Goal: Ask a question

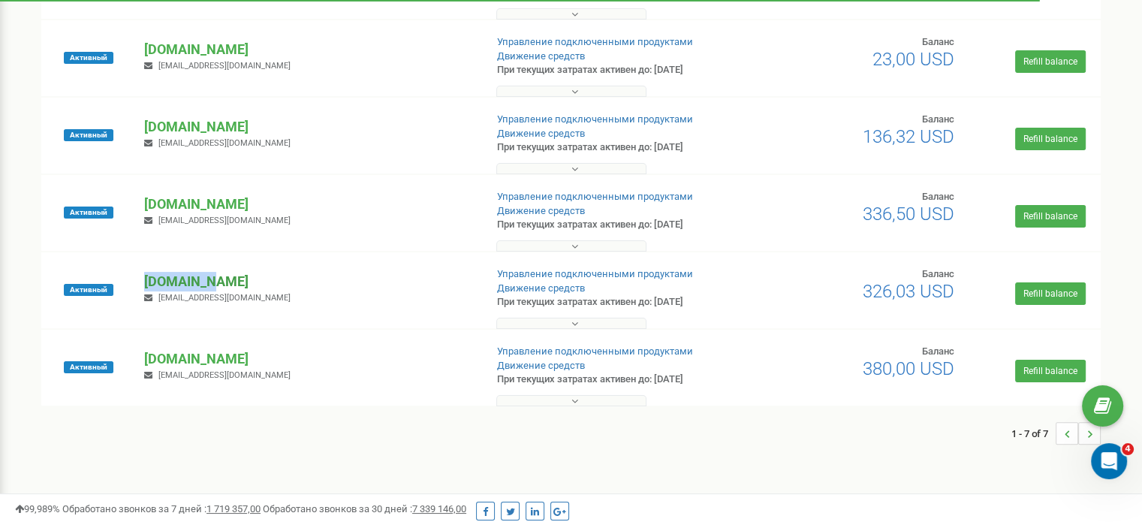
drag, startPoint x: 141, startPoint y: 280, endPoint x: 217, endPoint y: 280, distance: 75.8
click at [217, 280] on div "[DOMAIN_NAME] [EMAIL_ADDRESS][DOMAIN_NAME]" at bounding box center [308, 288] width 351 height 33
copy p "[DOMAIN_NAME]"
click at [1100, 463] on icon "Open Intercom Messenger" at bounding box center [1107, 459] width 25 height 25
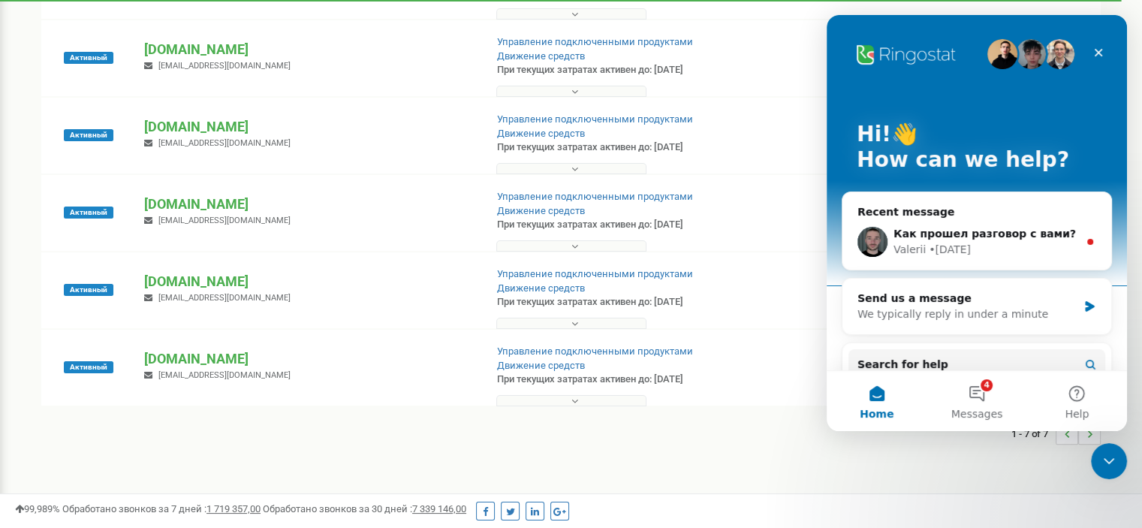
drag, startPoint x: 583, startPoint y: 458, endPoint x: 559, endPoint y: 459, distance: 24.0
click at [580, 459] on div "Проекты Новый проект Все проекты Активные Непродленные Архивные Новые Тестовый …" at bounding box center [571, 117] width 1120 height 744
click at [182, 285] on p "[DOMAIN_NAME]" at bounding box center [308, 282] width 328 height 20
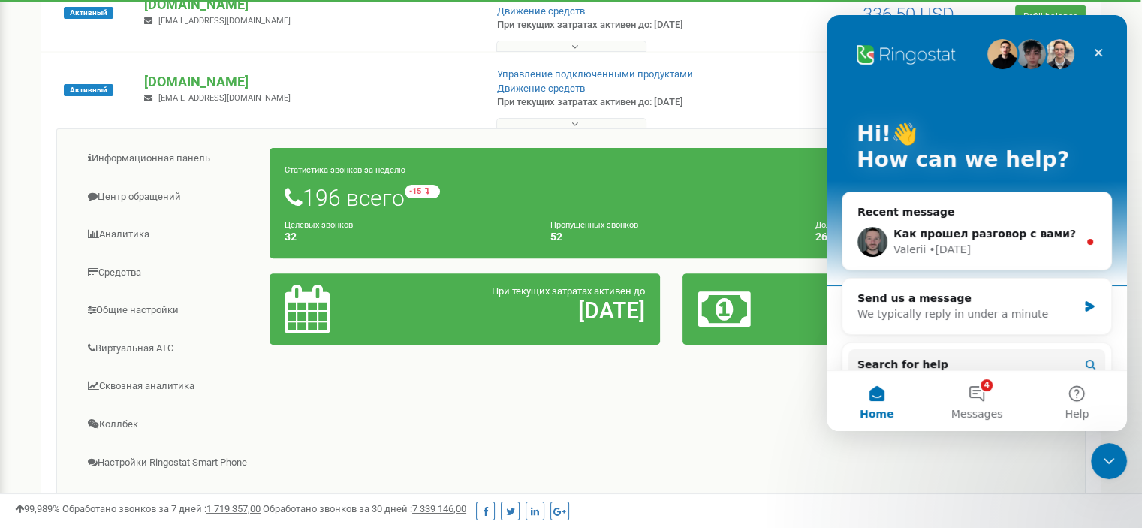
scroll to position [526, 0]
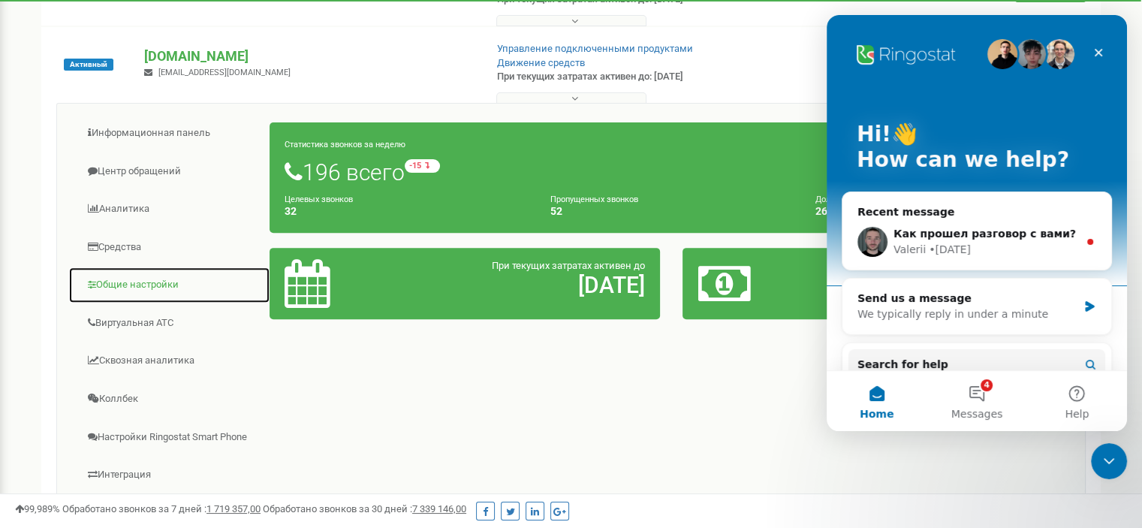
click at [173, 284] on link "Общие настройки" at bounding box center [169, 285] width 202 height 37
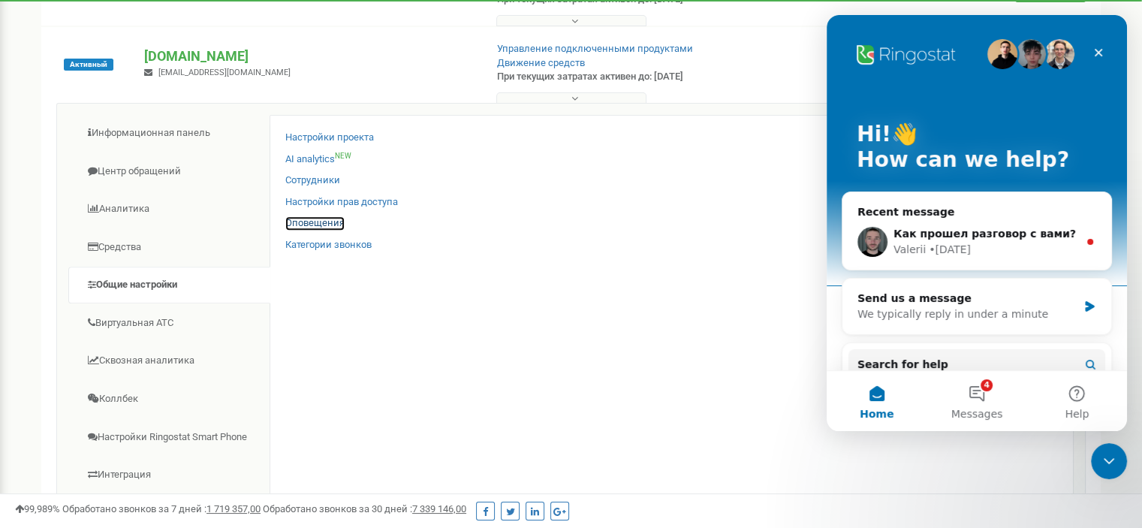
click at [330, 226] on link "Оповещения" at bounding box center [314, 223] width 59 height 14
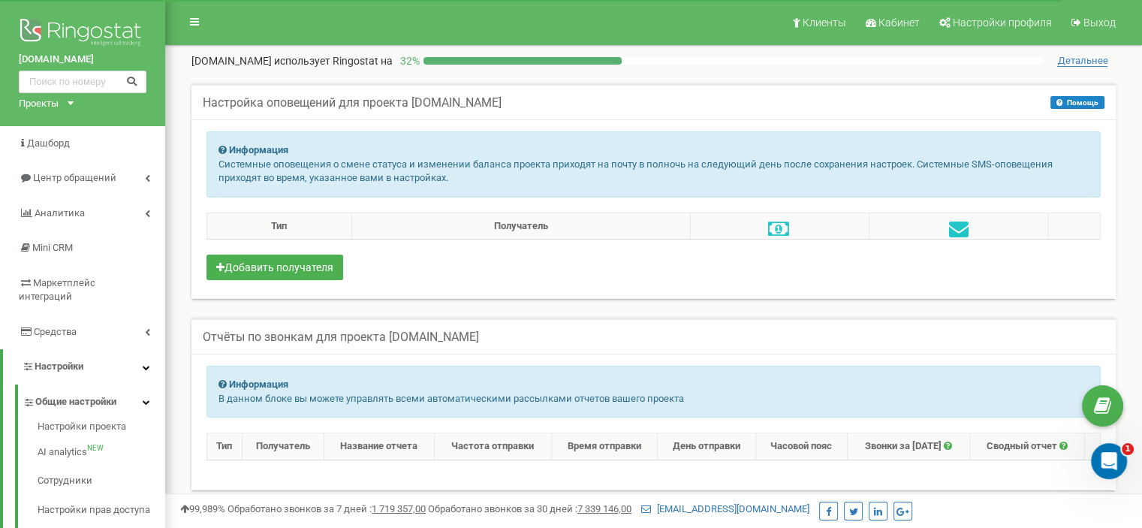
click at [1010, 339] on div "Отчёты по звонкам для проекта at.com.ge" at bounding box center [653, 336] width 924 height 36
click at [1096, 453] on div "Open Intercom Messenger" at bounding box center [1107, 459] width 50 height 50
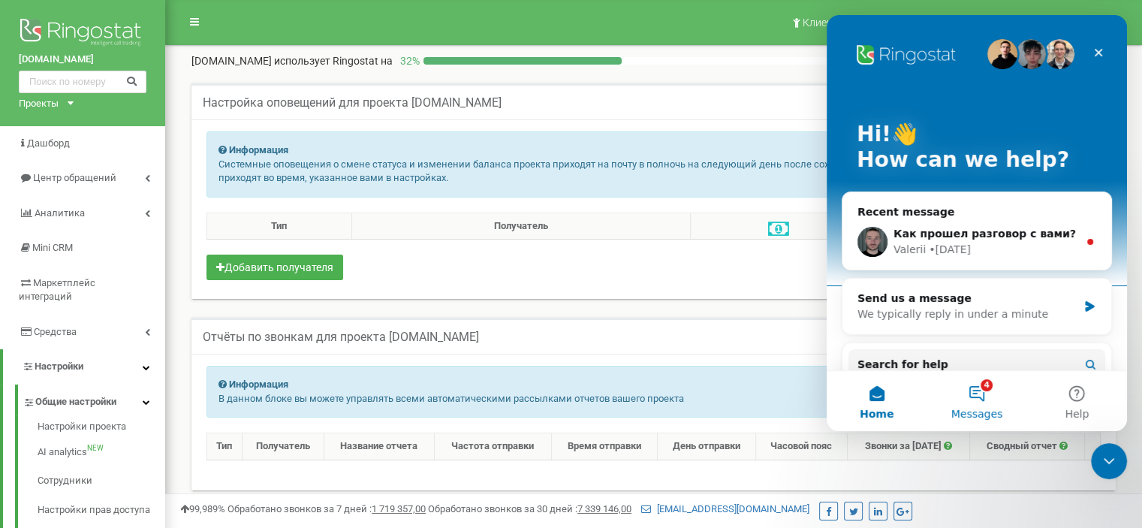
click at [974, 396] on button "4 Messages" at bounding box center [977, 401] width 100 height 60
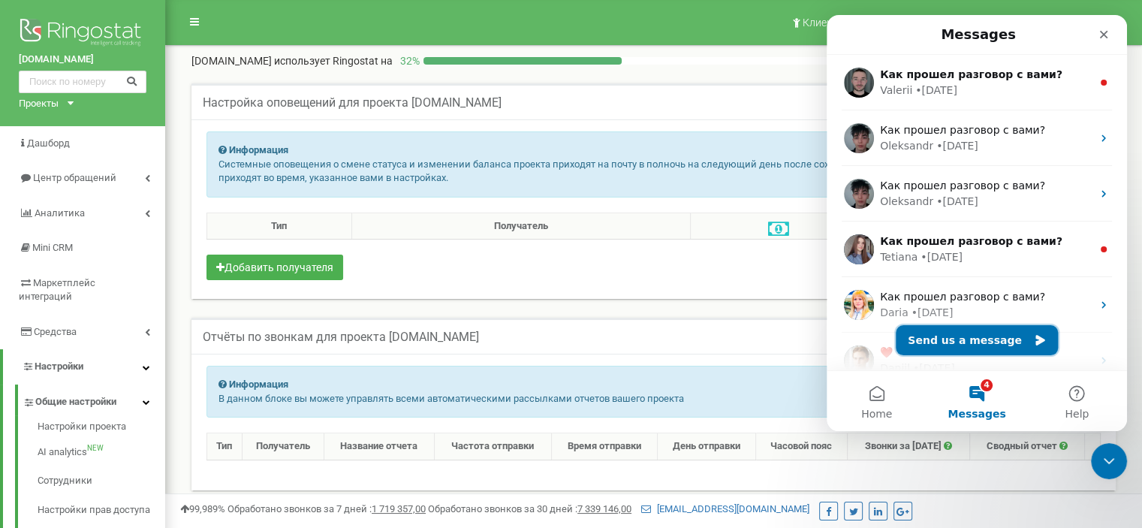
drag, startPoint x: 965, startPoint y: 345, endPoint x: 957, endPoint y: 351, distance: 10.1
click at [965, 343] on button "Send us a message" at bounding box center [977, 340] width 162 height 30
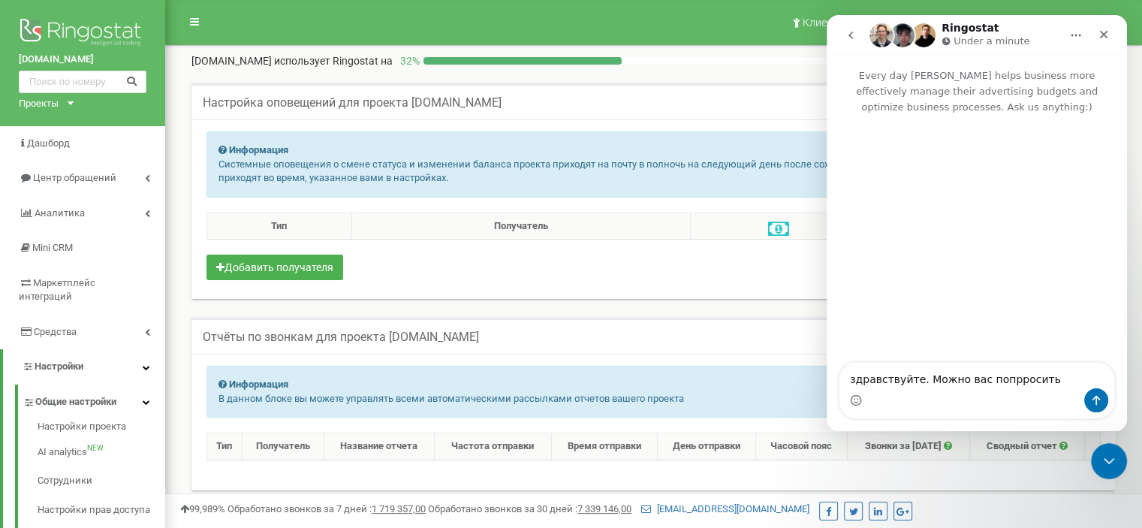
click at [998, 381] on textarea "здравствуйте. Можно вас попрросить" at bounding box center [976, 376] width 275 height 26
click at [1047, 382] on textarea "здравствуйте. Можно вас попросить" at bounding box center [976, 376] width 275 height 26
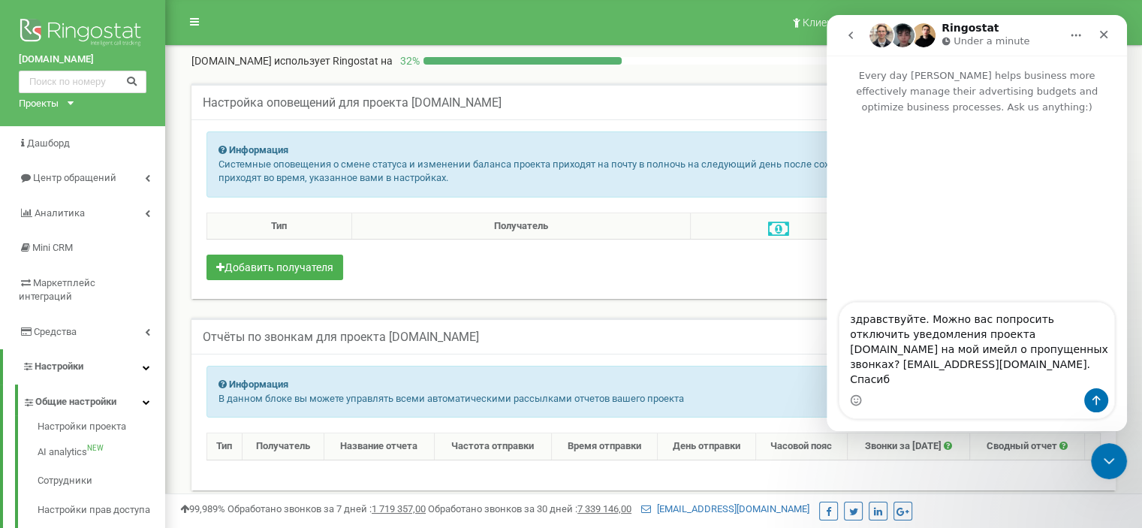
type textarea "здравствуйте. Можно вас попросить отключить уведомления проекта at.com.ge на мо…"
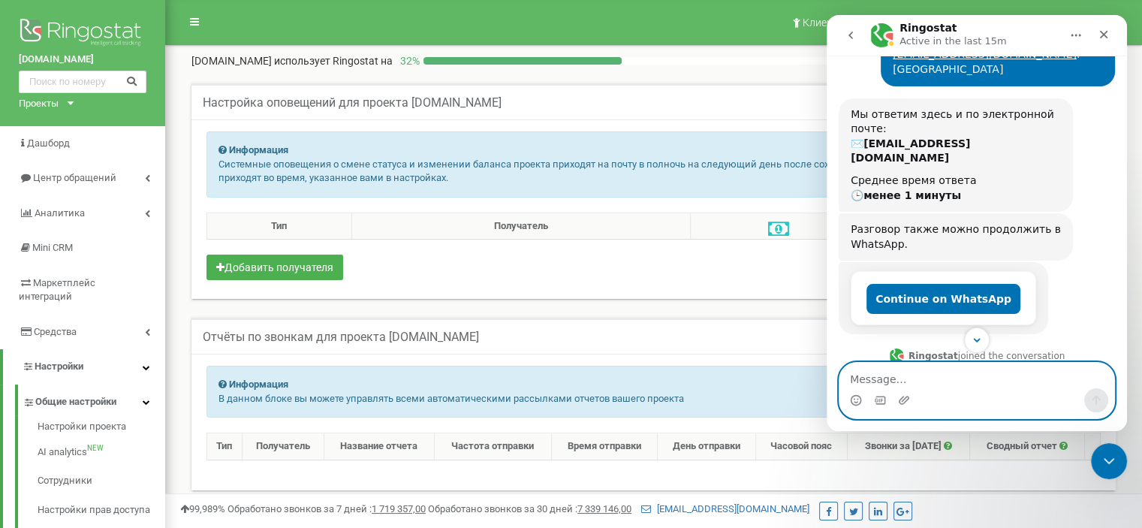
scroll to position [132, 0]
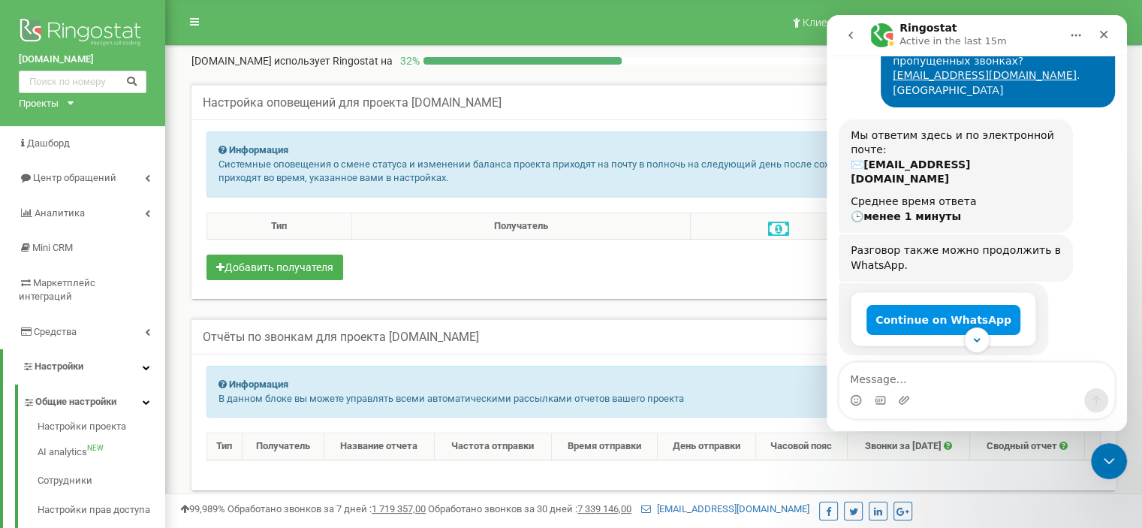
click at [932, 305] on button "Continue on WhatsApp" at bounding box center [944, 320] width 154 height 30
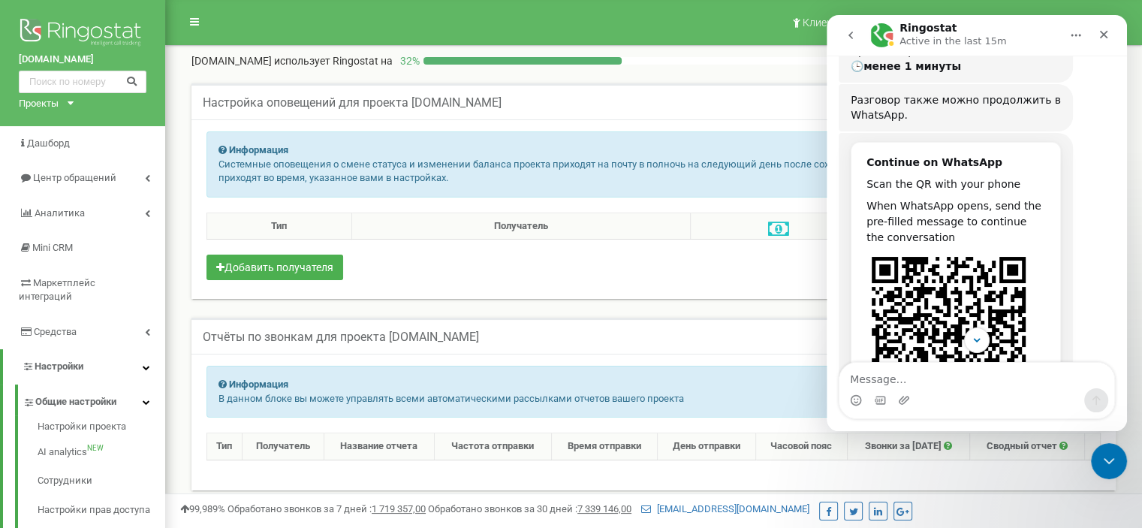
scroll to position [357, 0]
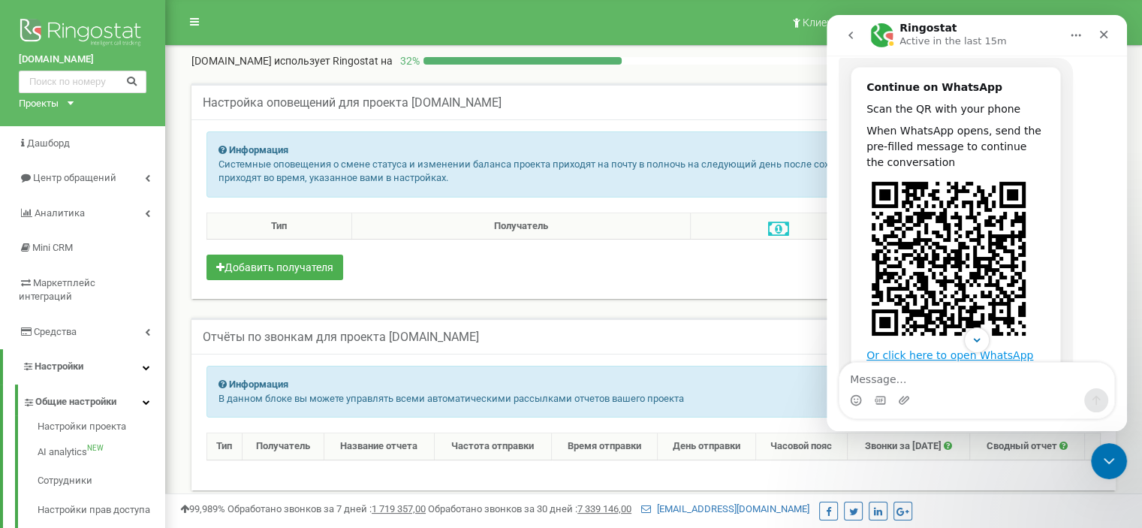
click at [911, 349] on link "Or click here to open WhatsApp" at bounding box center [950, 355] width 167 height 12
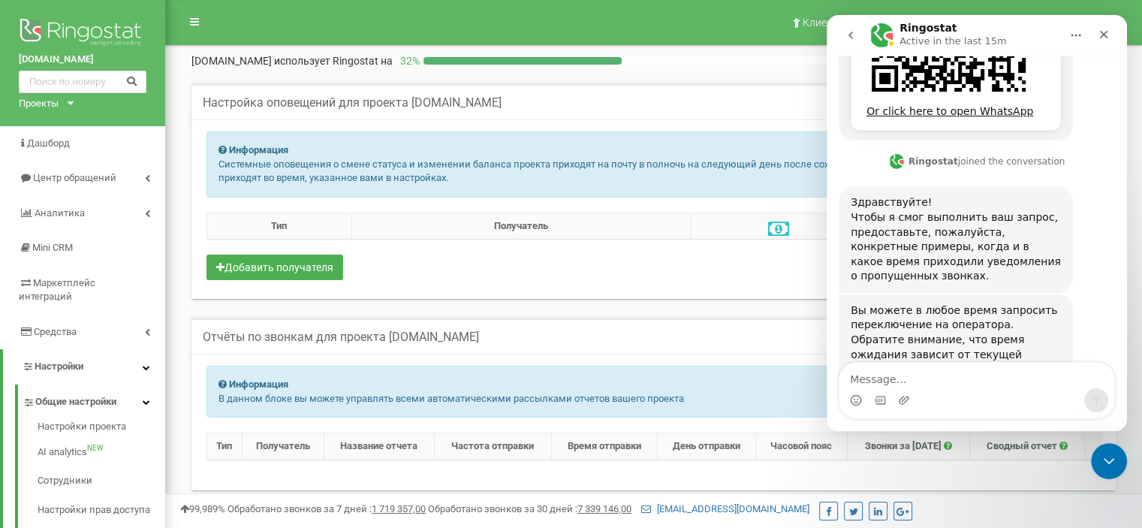
scroll to position [611, 0]
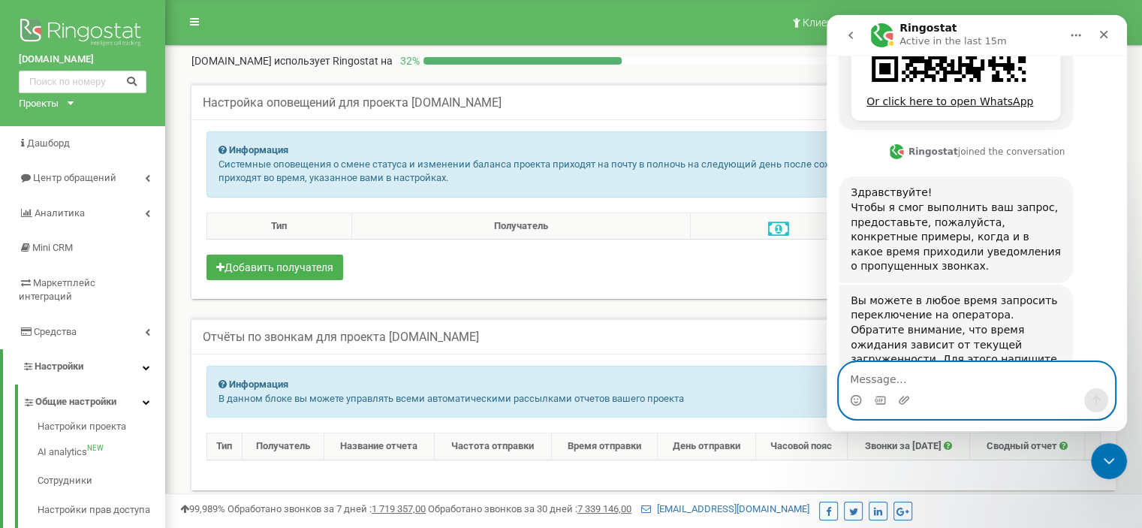
click at [857, 384] on textarea "Message…" at bounding box center [976, 376] width 275 height 26
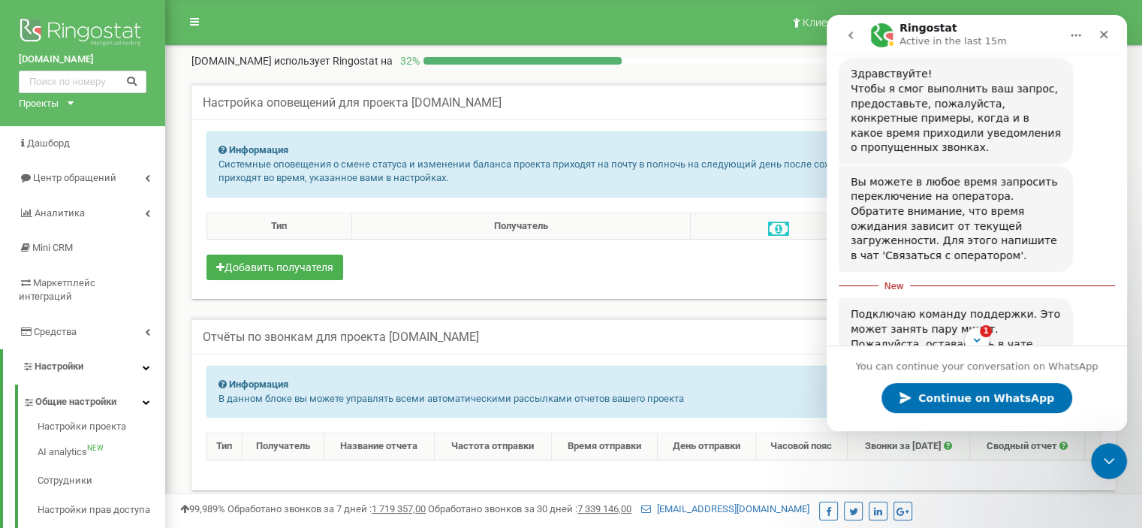
scroll to position [556, 0]
click at [1106, 33] on icon "Close" at bounding box center [1104, 35] width 12 height 12
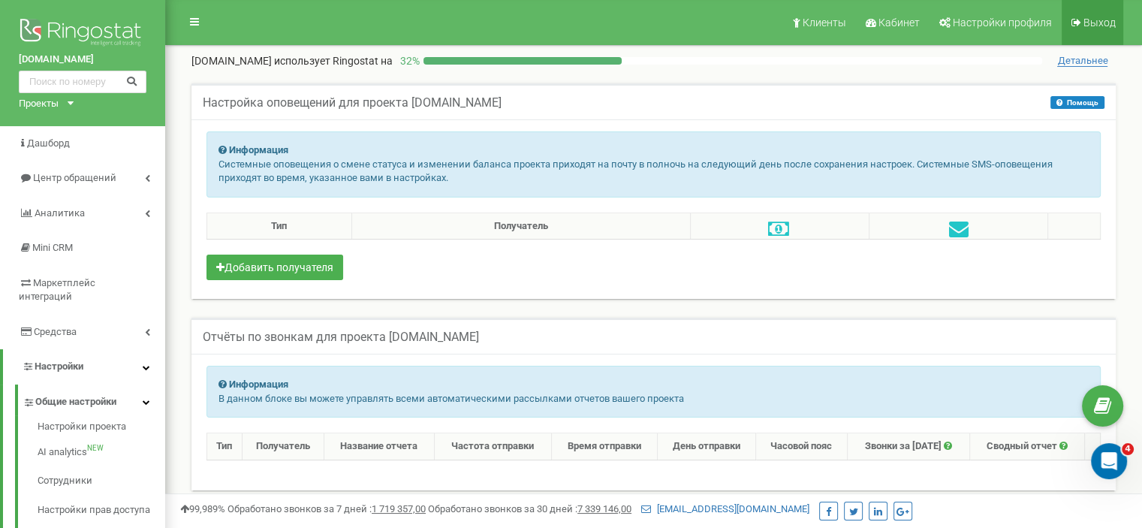
scroll to position [531, 0]
